Goal: Task Accomplishment & Management: Use online tool/utility

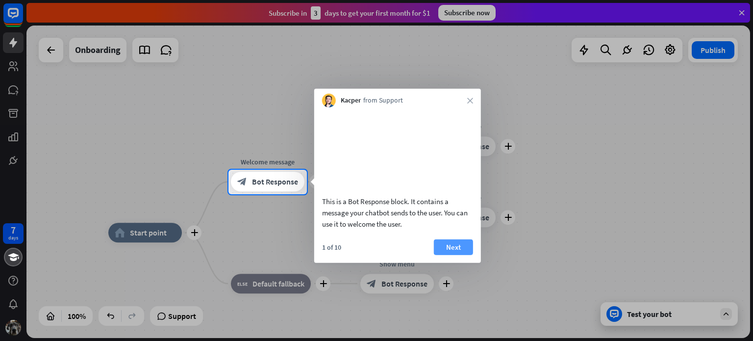
click at [443, 255] on button "Next" at bounding box center [453, 247] width 39 height 16
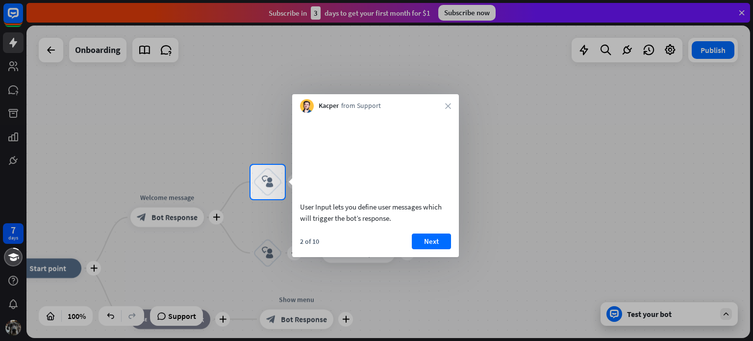
click at [443, 249] on button "Next" at bounding box center [431, 241] width 39 height 16
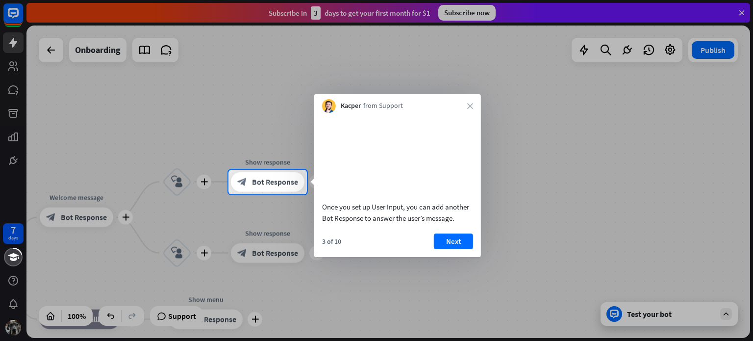
click at [443, 249] on button "Next" at bounding box center [453, 241] width 39 height 16
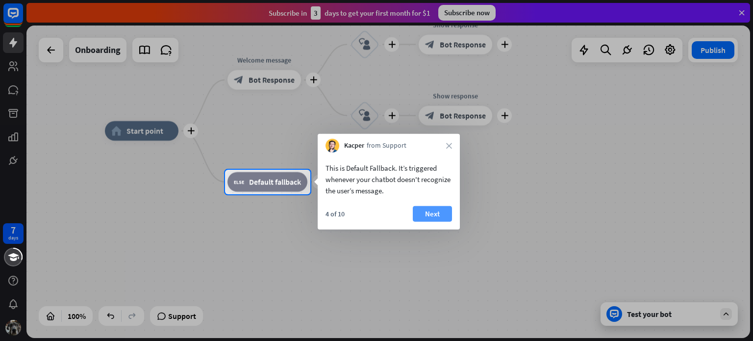
click at [439, 216] on button "Next" at bounding box center [432, 214] width 39 height 16
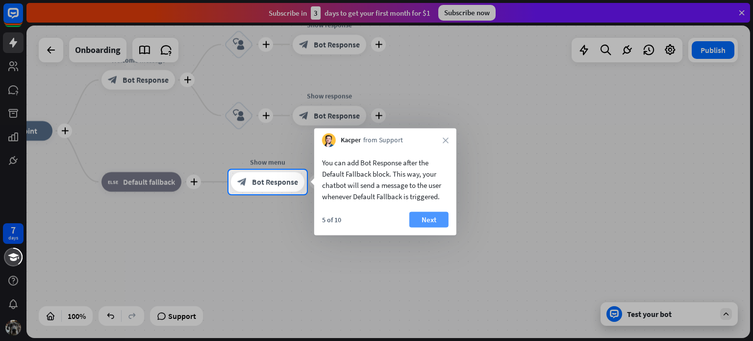
click at [435, 218] on button "Next" at bounding box center [429, 220] width 39 height 16
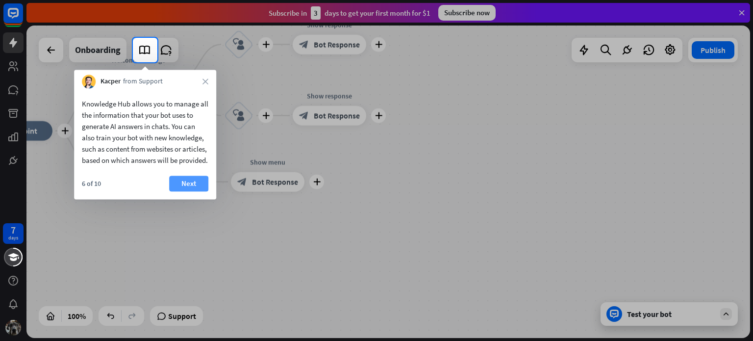
click at [192, 191] on button "Next" at bounding box center [188, 184] width 39 height 16
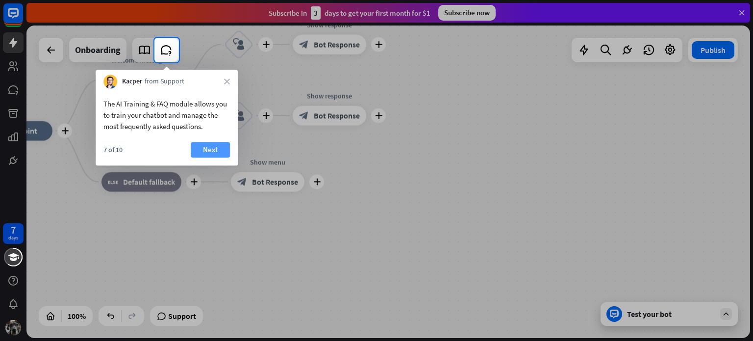
click at [215, 151] on button "Next" at bounding box center [210, 150] width 39 height 16
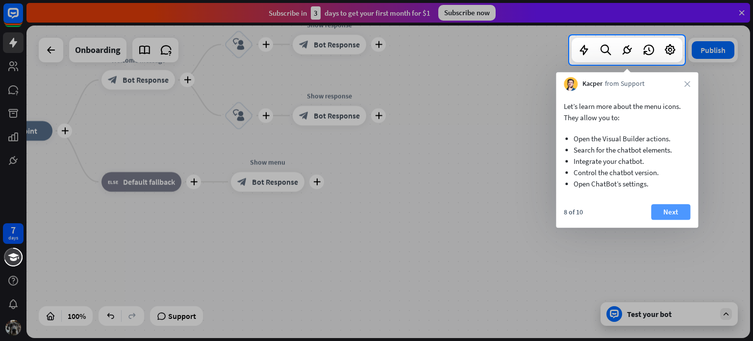
click at [664, 213] on button "Next" at bounding box center [670, 212] width 39 height 16
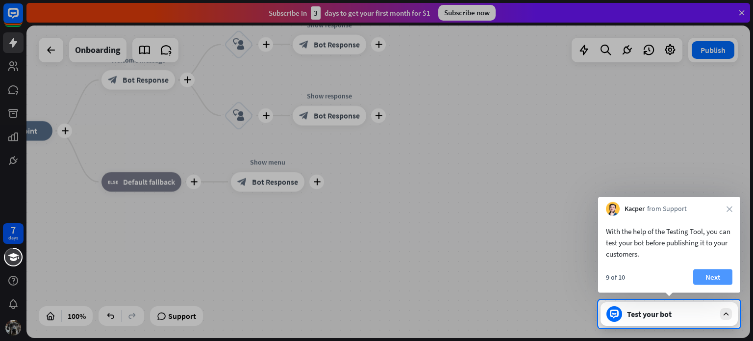
click at [711, 283] on button "Next" at bounding box center [713, 277] width 39 height 16
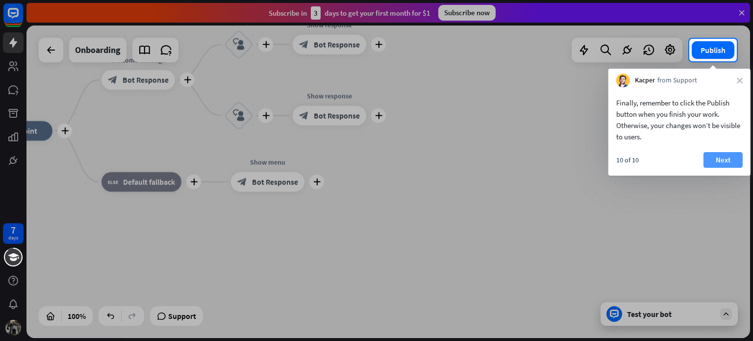
click at [725, 157] on button "Next" at bounding box center [723, 160] width 39 height 16
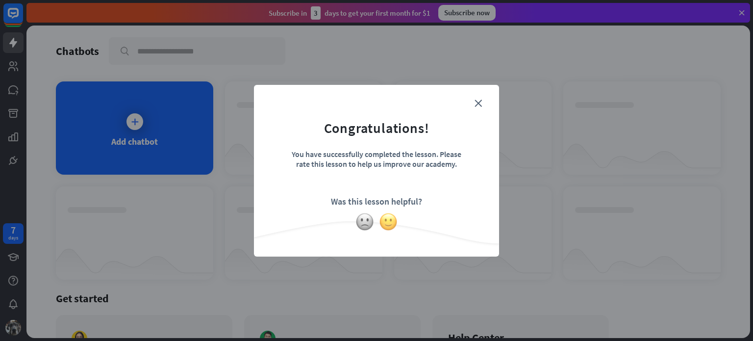
click at [395, 225] on img at bounding box center [388, 221] width 19 height 19
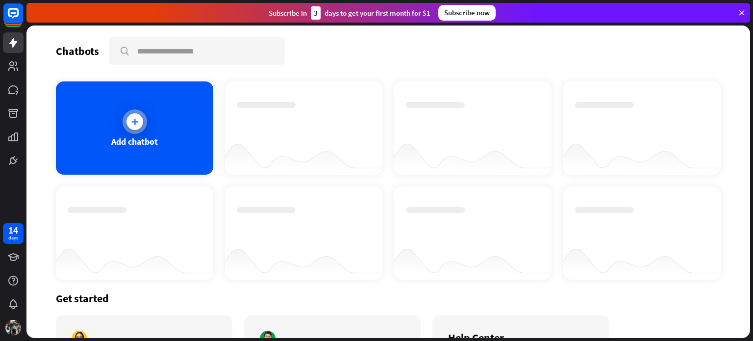
click at [140, 123] on div at bounding box center [135, 121] width 17 height 17
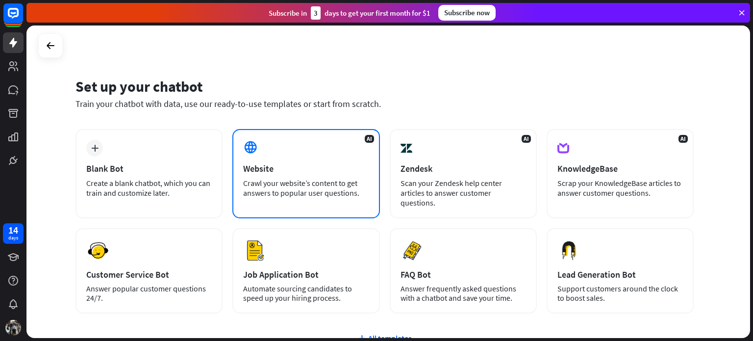
click at [300, 167] on div "Website" at bounding box center [306, 168] width 126 height 11
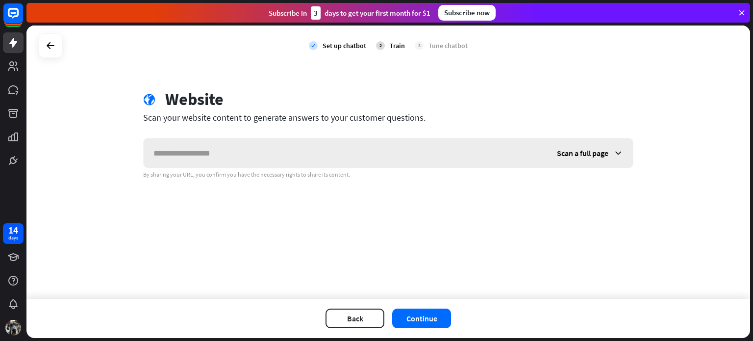
click at [418, 142] on input "text" at bounding box center [346, 152] width 404 height 29
click at [420, 150] on input "text" at bounding box center [346, 152] width 404 height 29
type input "*"
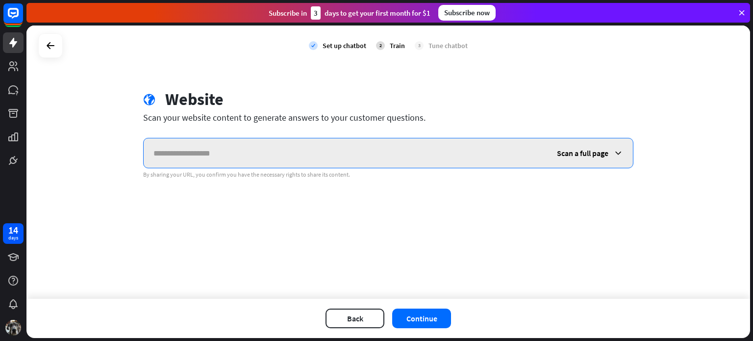
paste input "**********"
type input "**********"
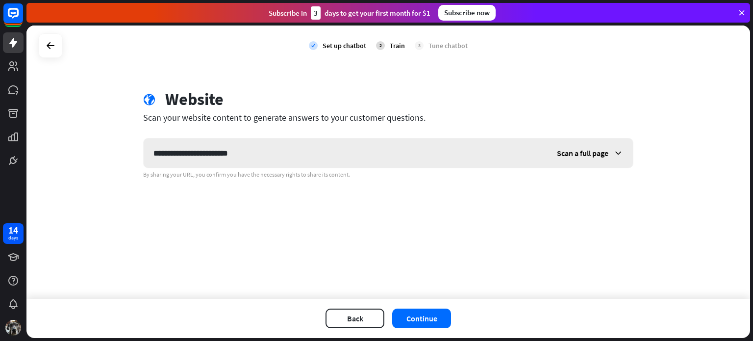
click at [584, 156] on span "Scan a full page" at bounding box center [582, 153] width 51 height 10
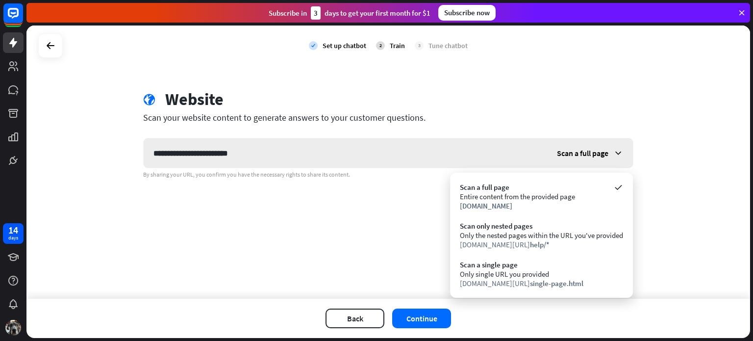
click at [584, 156] on span "Scan a full page" at bounding box center [582, 153] width 51 height 10
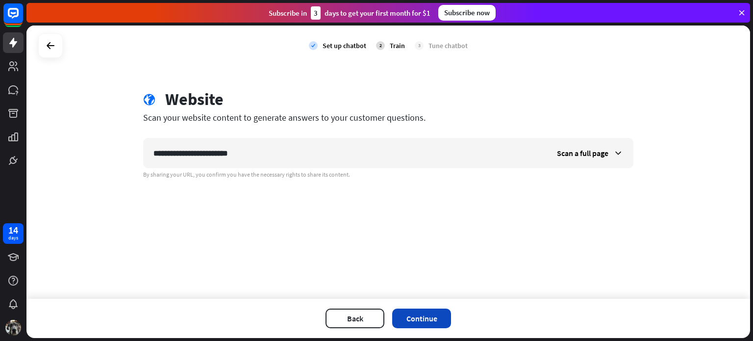
click at [433, 317] on button "Continue" at bounding box center [421, 319] width 59 height 20
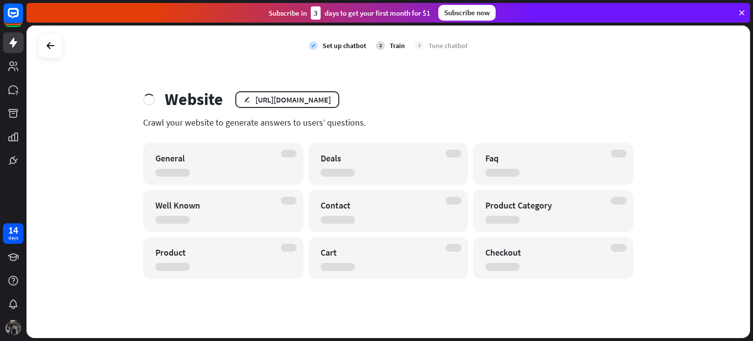
click at [12, 331] on img at bounding box center [13, 328] width 16 height 16
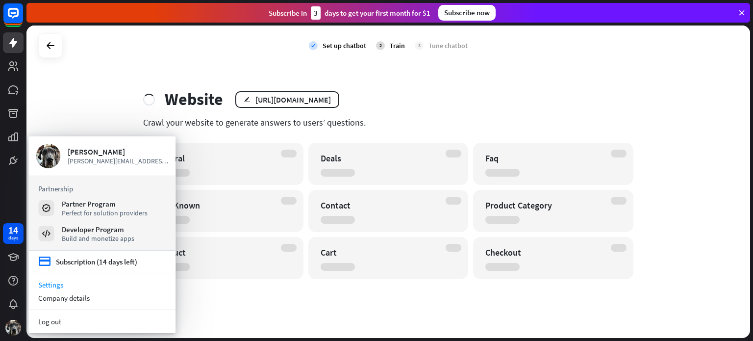
click at [45, 282] on link "Settings" at bounding box center [101, 284] width 147 height 13
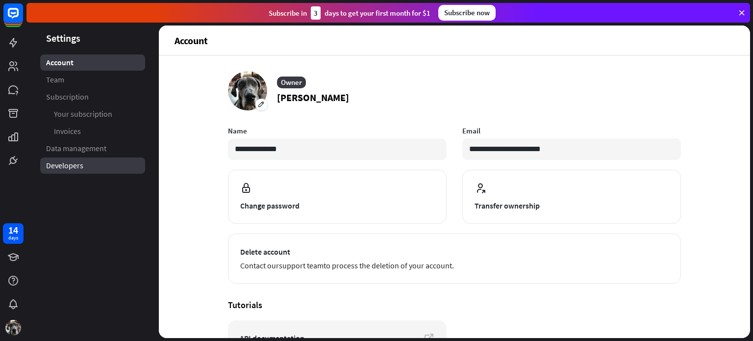
click at [59, 162] on span "Developers" at bounding box center [64, 165] width 37 height 10
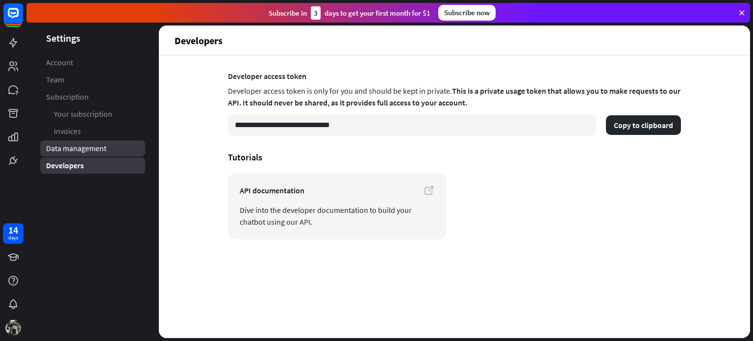
click at [73, 144] on span "Data management" at bounding box center [76, 148] width 60 height 10
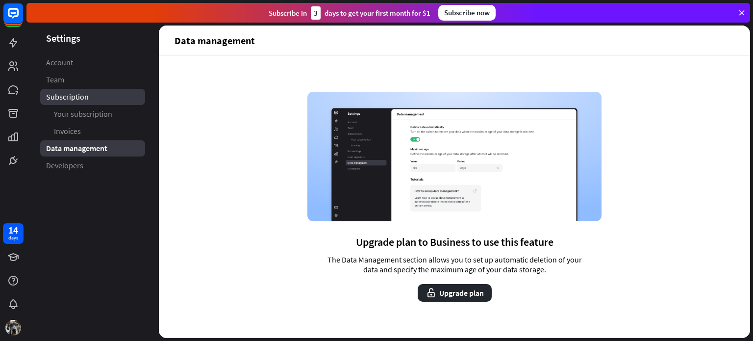
click at [57, 98] on span "Subscription" at bounding box center [67, 97] width 43 height 10
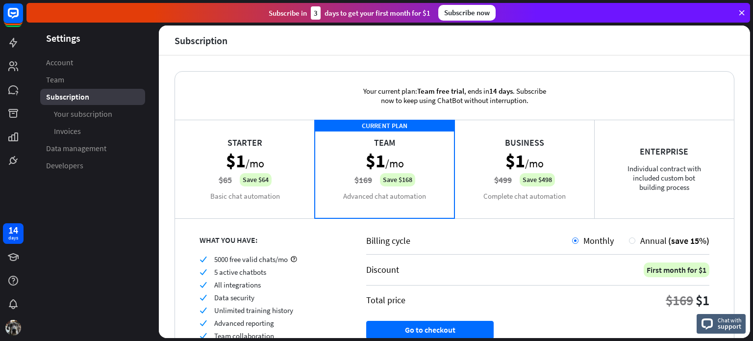
click at [55, 81] on span "Team" at bounding box center [55, 80] width 18 height 10
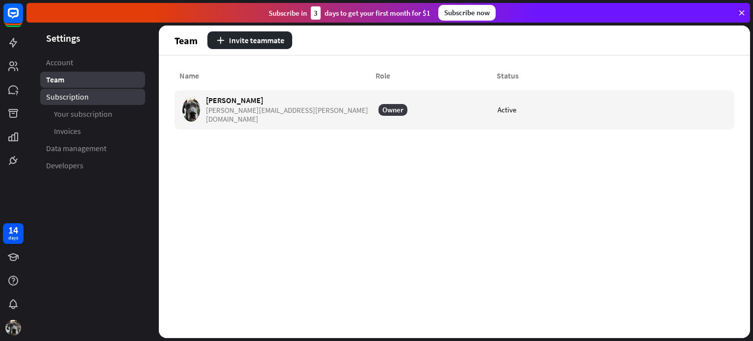
click at [69, 96] on span "Subscription" at bounding box center [67, 97] width 43 height 10
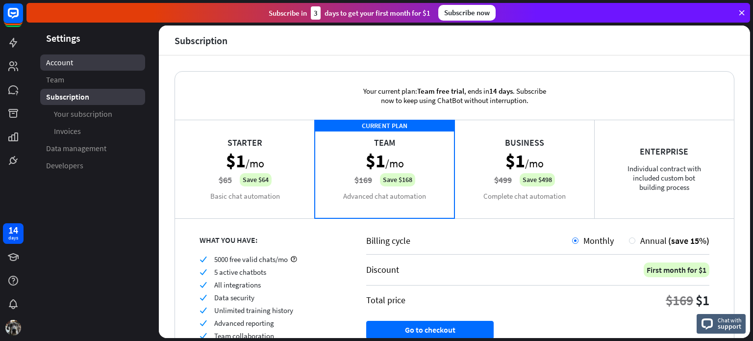
click at [67, 63] on span "Account" at bounding box center [59, 62] width 27 height 10
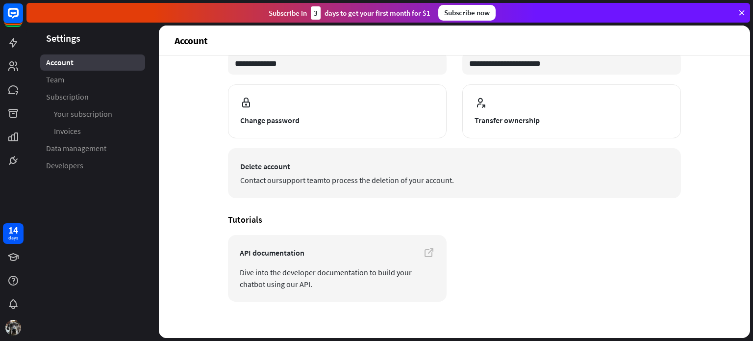
scroll to position [93, 0]
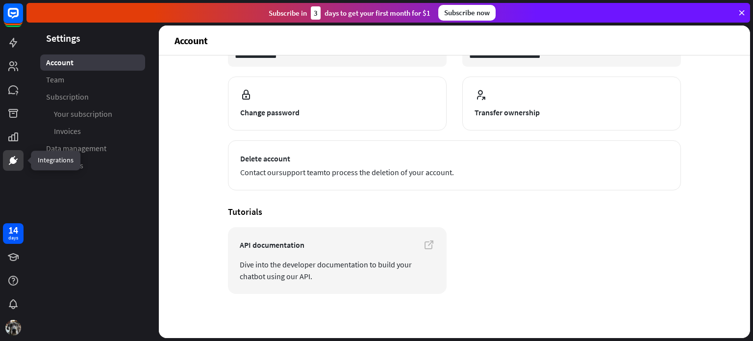
click at [8, 164] on icon at bounding box center [13, 160] width 12 height 12
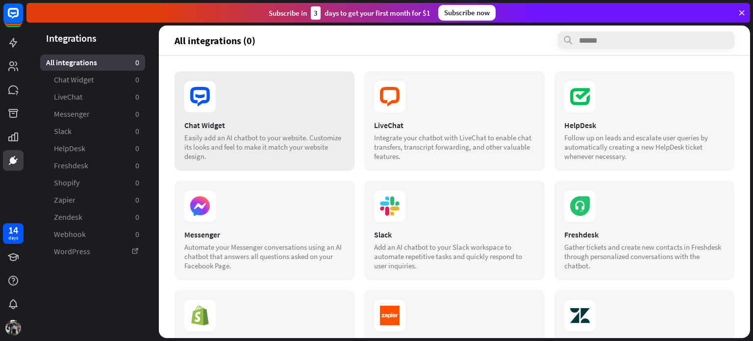
click at [203, 110] on icon at bounding box center [199, 96] width 31 height 31
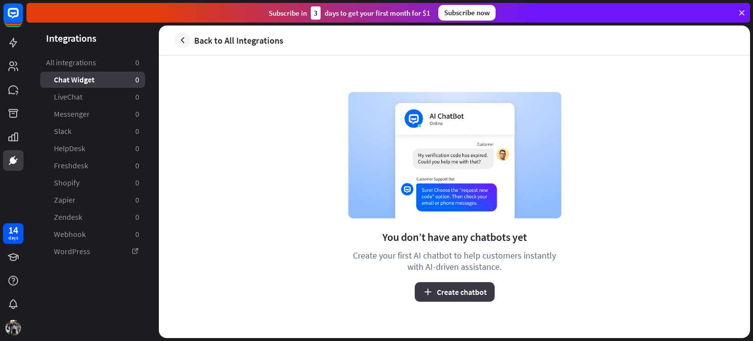
click at [427, 290] on icon "button" at bounding box center [428, 292] width 10 height 10
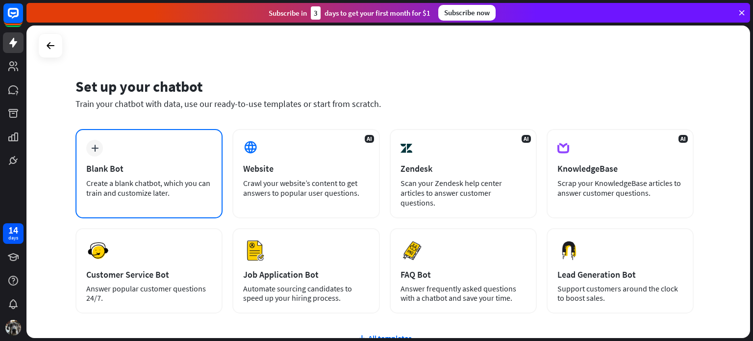
click at [141, 156] on div "plus Blank Bot Create a blank chatbot, which you can train and customize later." at bounding box center [149, 173] width 147 height 89
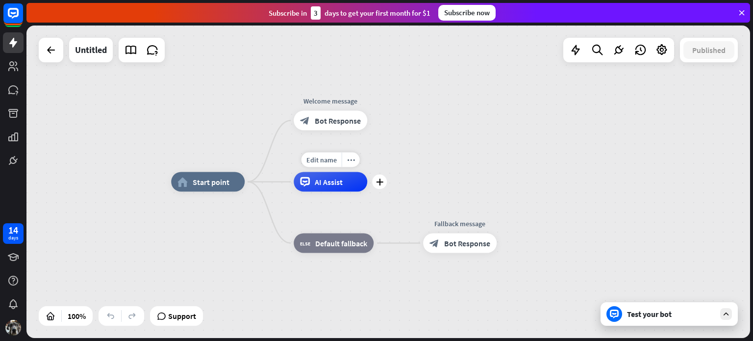
click at [323, 184] on span "AI Assist" at bounding box center [329, 182] width 28 height 10
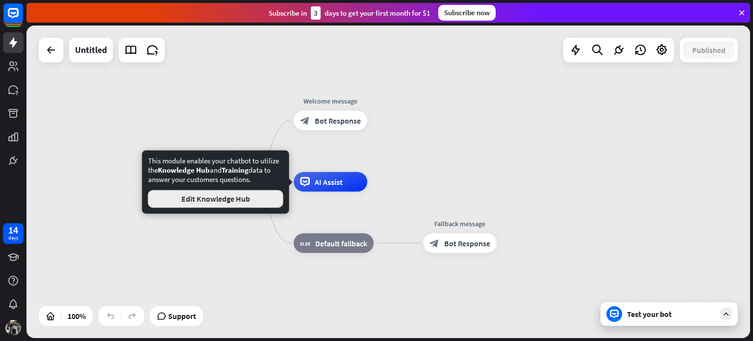
click at [227, 196] on button "Edit Knowledge Hub" at bounding box center [215, 199] width 135 height 18
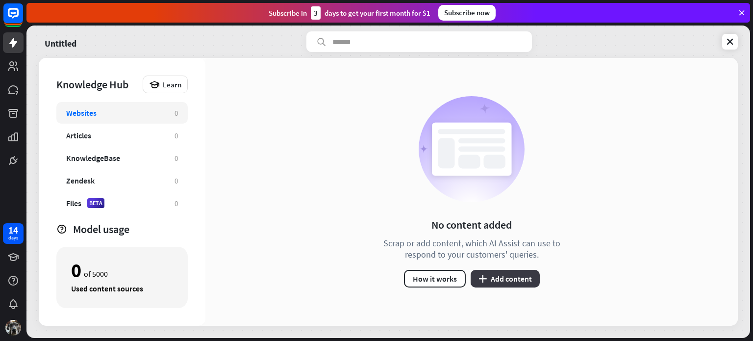
click at [510, 282] on button "plus Add content" at bounding box center [505, 279] width 69 height 18
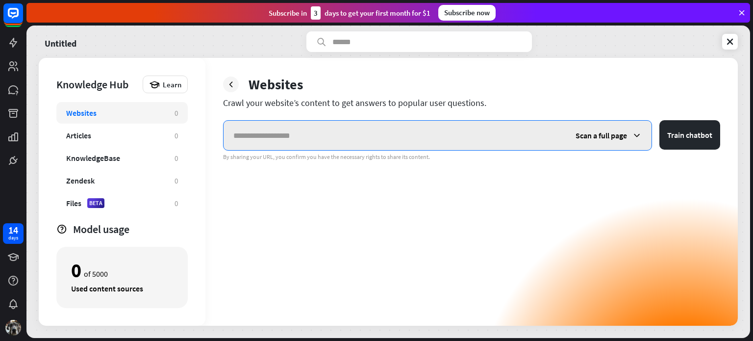
click at [262, 137] on input "text" at bounding box center [395, 135] width 342 height 29
paste input "**********"
type input "**********"
click at [621, 136] on span "Scan a full page" at bounding box center [601, 135] width 51 height 10
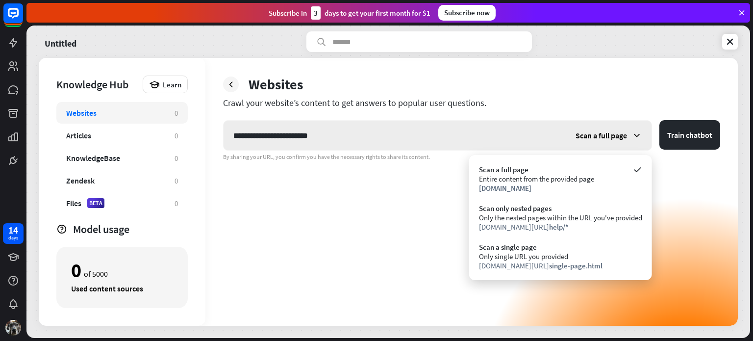
click at [621, 136] on span "Scan a full page" at bounding box center [601, 135] width 51 height 10
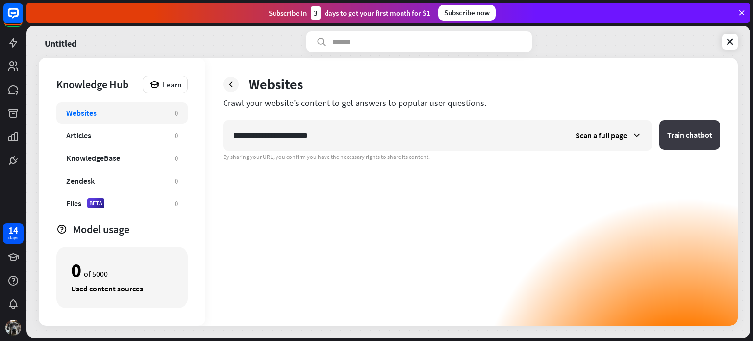
click at [692, 137] on button "Train chatbot" at bounding box center [690, 134] width 61 height 29
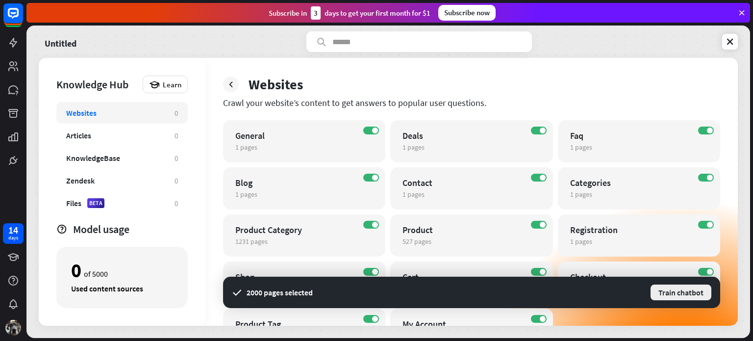
click at [686, 293] on button "Train chatbot" at bounding box center [681, 292] width 63 height 18
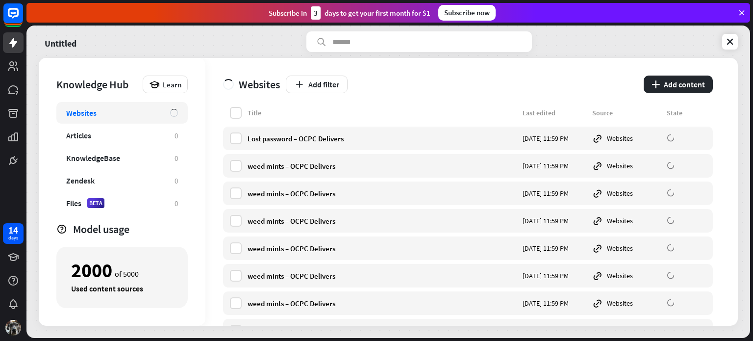
click at [738, 12] on icon at bounding box center [742, 12] width 9 height 9
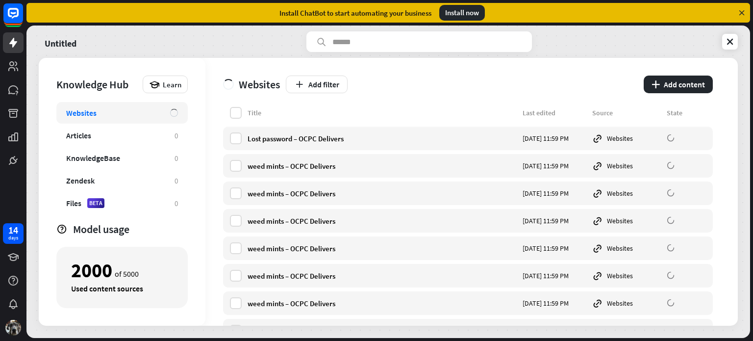
click at [472, 13] on div "Install now" at bounding box center [462, 13] width 46 height 16
click at [459, 12] on div "Install now" at bounding box center [462, 13] width 46 height 16
click at [460, 14] on div "Install now" at bounding box center [462, 13] width 46 height 16
click at [60, 41] on link "Untitled" at bounding box center [61, 41] width 32 height 21
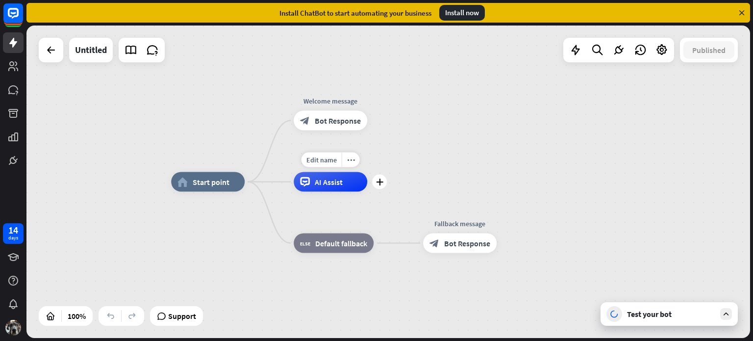
click at [328, 184] on span "AI Assist" at bounding box center [329, 182] width 28 height 10
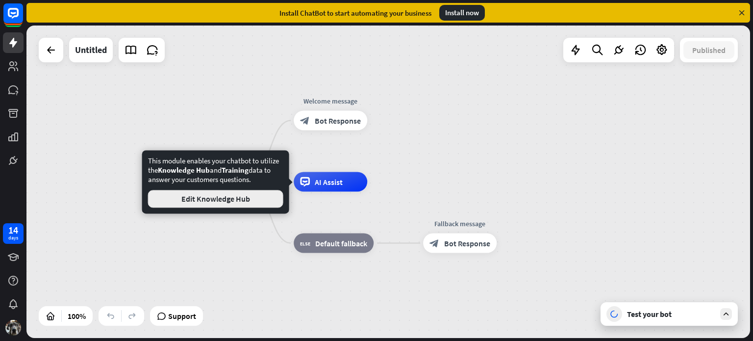
click at [251, 203] on button "Edit Knowledge Hub" at bounding box center [215, 199] width 135 height 18
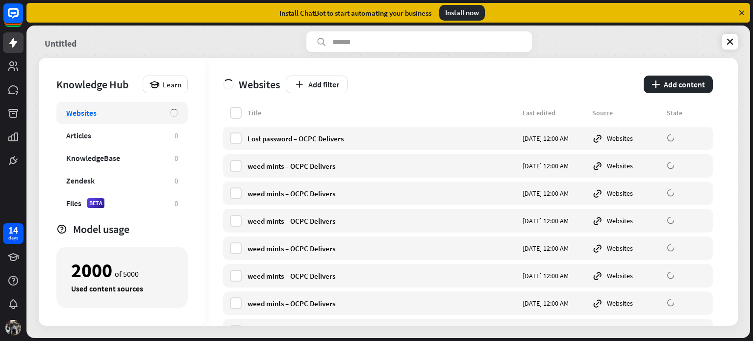
click at [68, 45] on link "Untitled" at bounding box center [61, 41] width 32 height 21
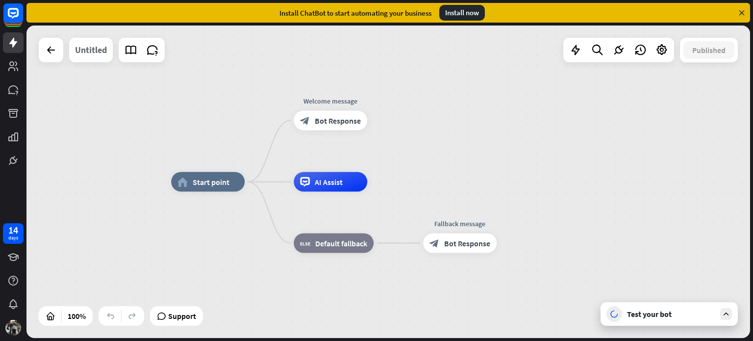
click at [91, 51] on div "Untitled" at bounding box center [91, 50] width 32 height 25
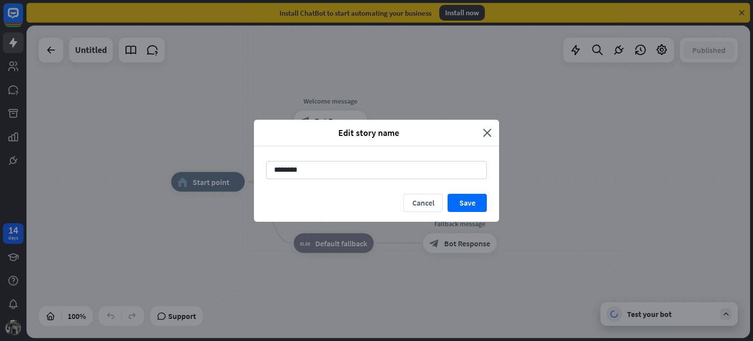
drag, startPoint x: 304, startPoint y: 168, endPoint x: 102, endPoint y: 137, distance: 204.5
click at [102, 137] on div "Edit story name close ******** Cancel Save" at bounding box center [376, 170] width 753 height 341
type input "**********"
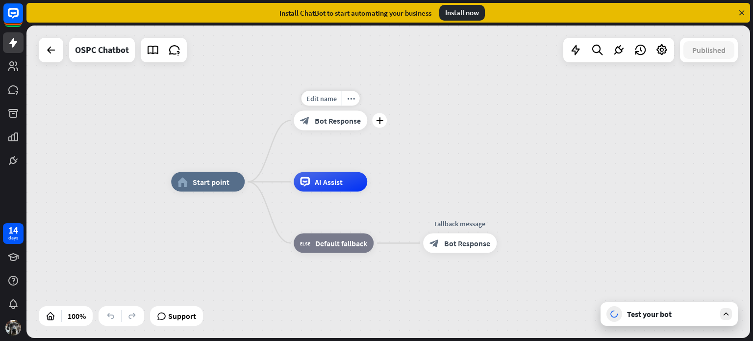
click at [336, 121] on span "Bot Response" at bounding box center [338, 121] width 46 height 10
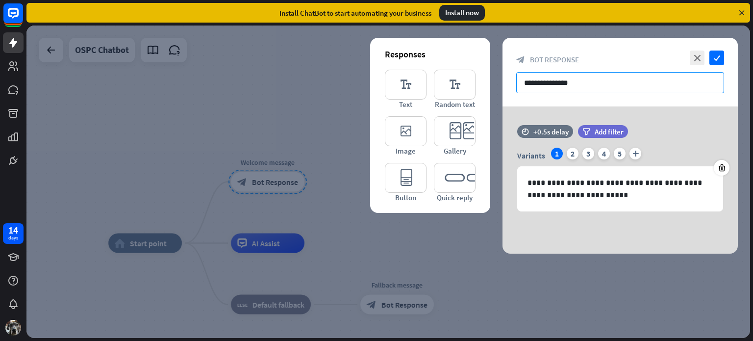
click at [566, 80] on input "**********" at bounding box center [620, 82] width 208 height 21
click at [573, 153] on div "2" at bounding box center [573, 154] width 12 height 12
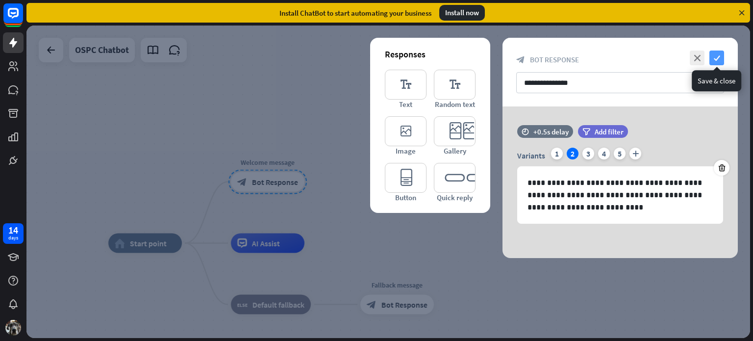
click at [720, 53] on icon "check" at bounding box center [717, 58] width 15 height 15
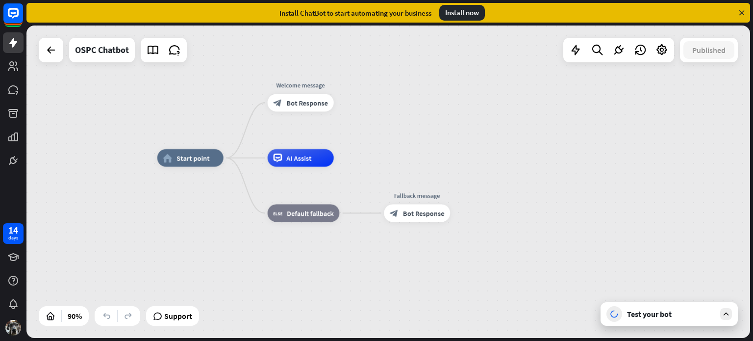
drag, startPoint x: 435, startPoint y: 234, endPoint x: 487, endPoint y: 121, distance: 124.0
click at [487, 121] on div "home_2 Start point Welcome message block_bot_response Bot Response AI Assist bl…" at bounding box center [388, 182] width 724 height 312
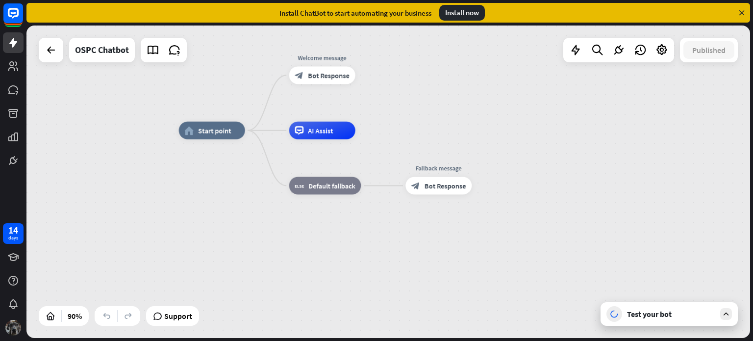
click at [9, 331] on img at bounding box center [13, 328] width 16 height 16
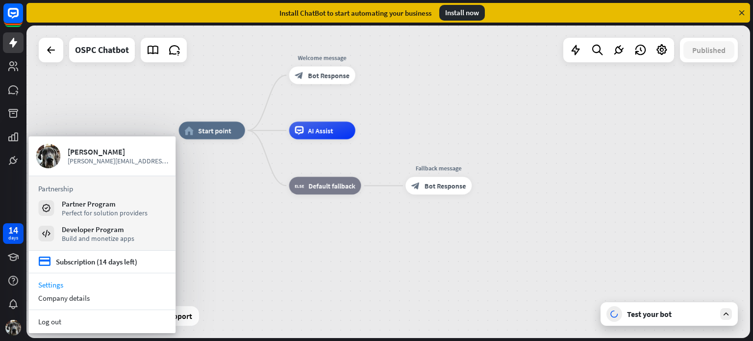
click at [52, 287] on link "Settings" at bounding box center [101, 284] width 147 height 13
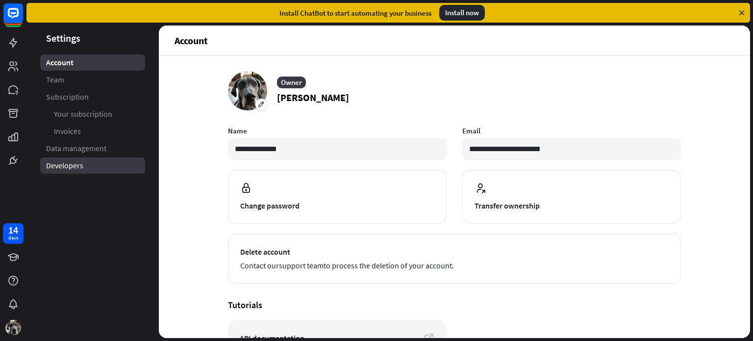
click at [64, 161] on span "Developers" at bounding box center [64, 165] width 37 height 10
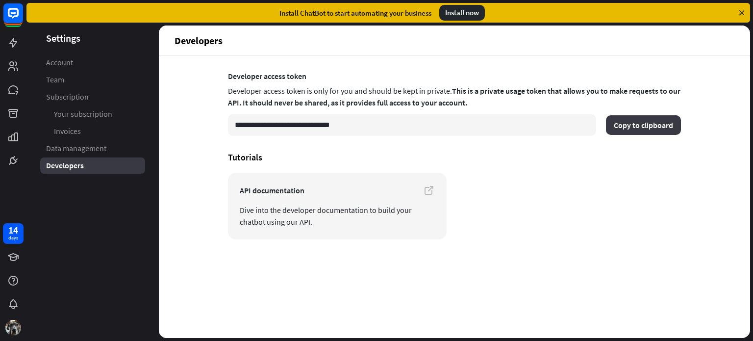
click at [627, 129] on button "Copy to clipboard" at bounding box center [643, 125] width 75 height 20
click at [627, 120] on button "Copy to clipboard" at bounding box center [643, 125] width 75 height 20
click at [638, 129] on button "Copy to clipboard" at bounding box center [643, 125] width 75 height 20
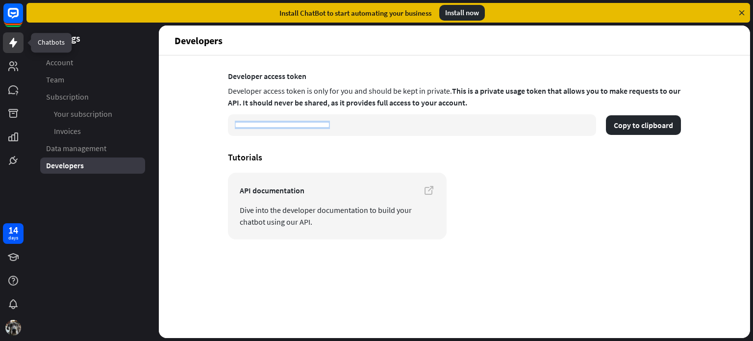
click at [18, 45] on icon at bounding box center [13, 43] width 12 height 12
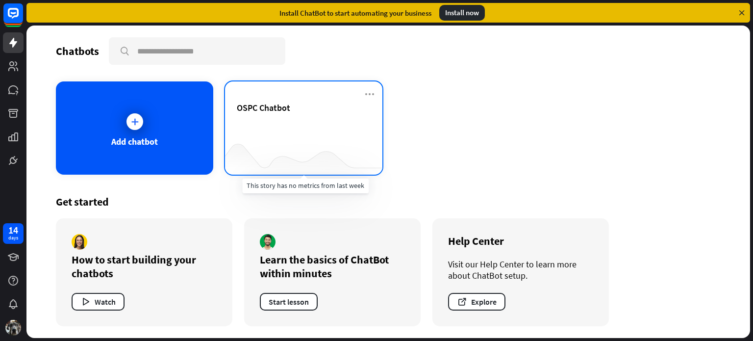
click at [288, 150] on div at bounding box center [303, 155] width 157 height 38
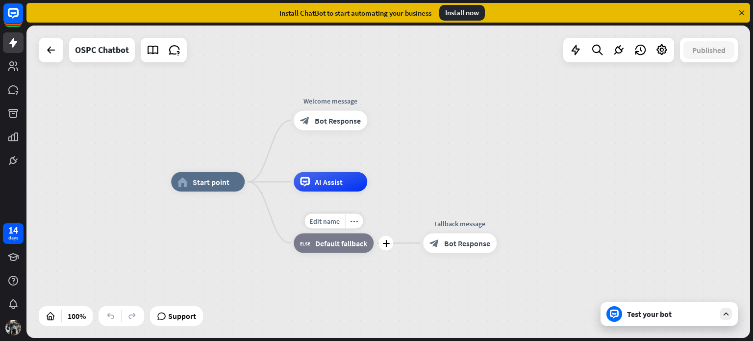
click at [340, 243] on span "Default fallback" at bounding box center [341, 243] width 52 height 10
